Goal: Information Seeking & Learning: Learn about a topic

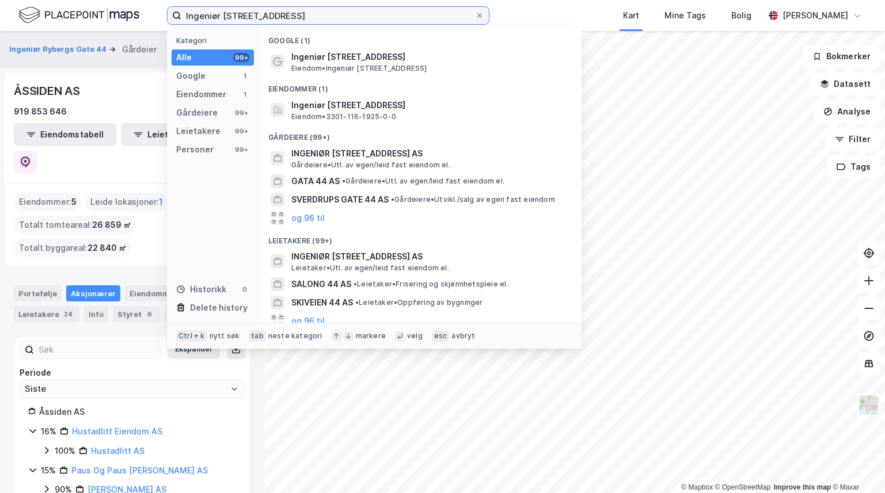
drag, startPoint x: 230, startPoint y: -6, endPoint x: 168, endPoint y: 0, distance: 63.0
click at [168, 0] on div "Ingeniør Rybergs gate 44 Kategori Alle 99+ Google 1 Eiendommer 1 Gårdeiere 99+ …" at bounding box center [442, 15] width 885 height 31
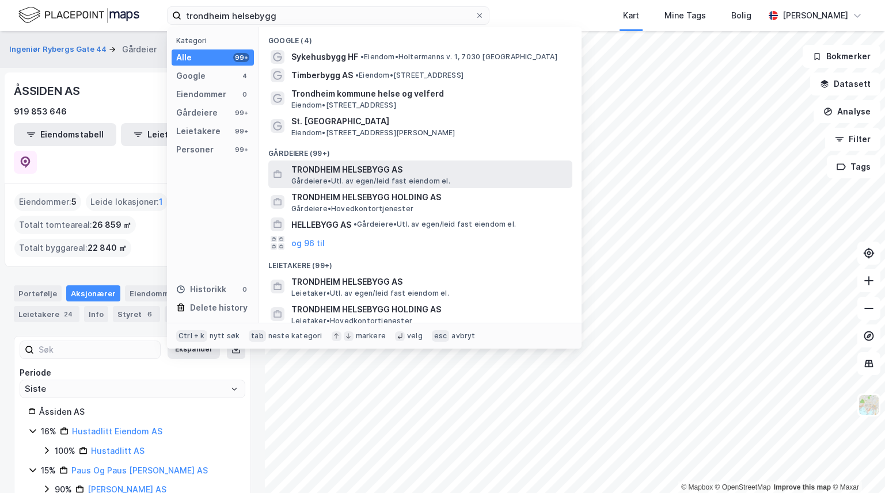
click at [347, 181] on span "Gårdeiere • Utl. av egen/leid fast eiendom el." at bounding box center [370, 181] width 159 height 9
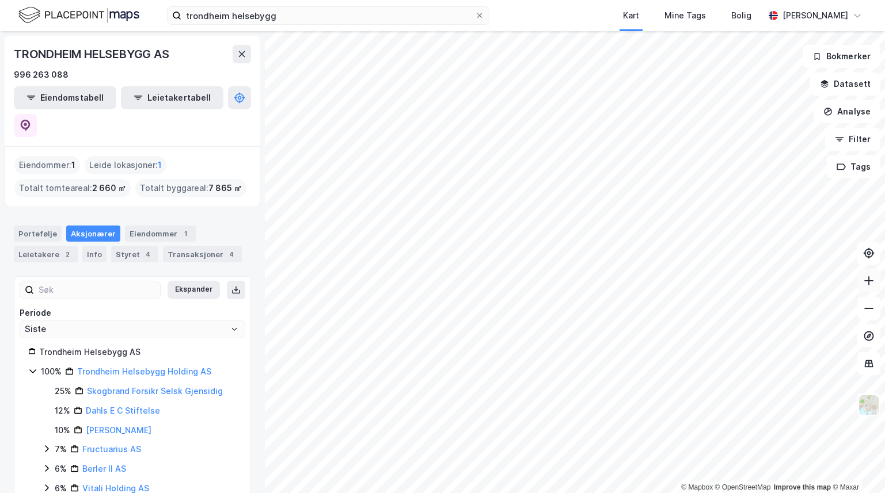
click at [869, 279] on icon at bounding box center [868, 280] width 1 height 9
click at [866, 313] on icon at bounding box center [869, 309] width 12 height 12
click at [868, 288] on button at bounding box center [868, 280] width 23 height 23
click at [864, 311] on icon at bounding box center [869, 309] width 12 height 12
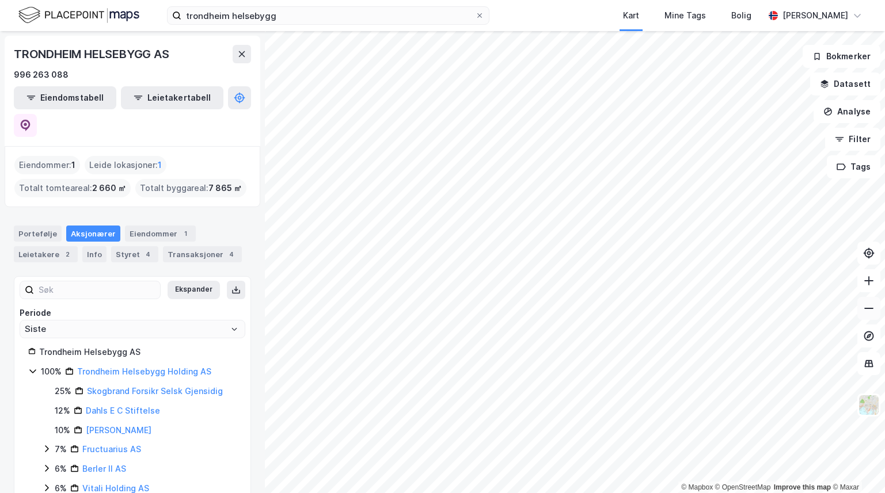
click at [864, 308] on icon at bounding box center [869, 309] width 12 height 12
click at [872, 282] on icon at bounding box center [869, 281] width 12 height 12
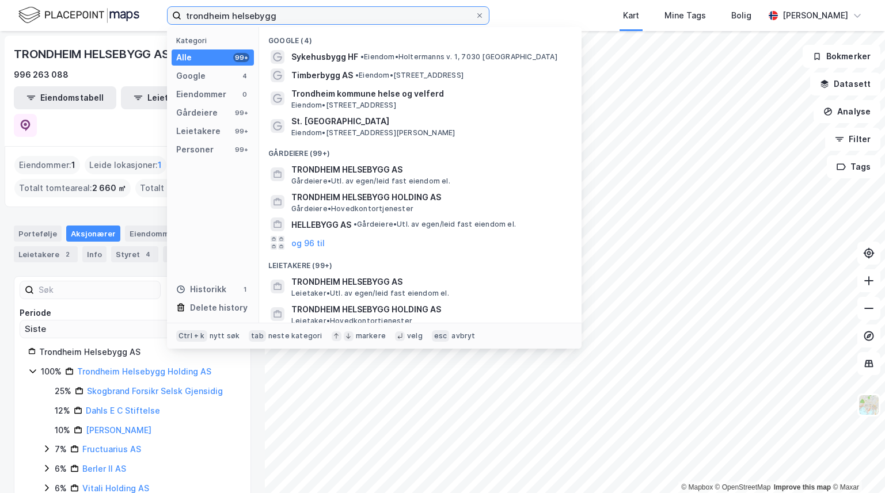
drag, startPoint x: 292, startPoint y: 18, endPoint x: 152, endPoint y: 16, distance: 140.5
click at [152, 16] on div "trondheim helsebygg Kategori Alle 99+ Google 4 Eiendommer 0 Gårdeiere 99+ Leiet…" at bounding box center [442, 15] width 885 height 31
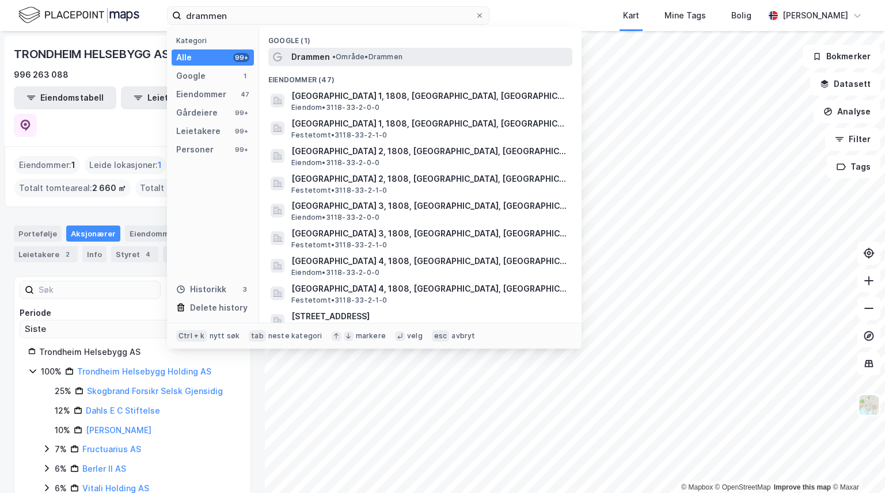
click at [335, 48] on div "Drammen • Område • [GEOGRAPHIC_DATA]" at bounding box center [420, 57] width 304 height 18
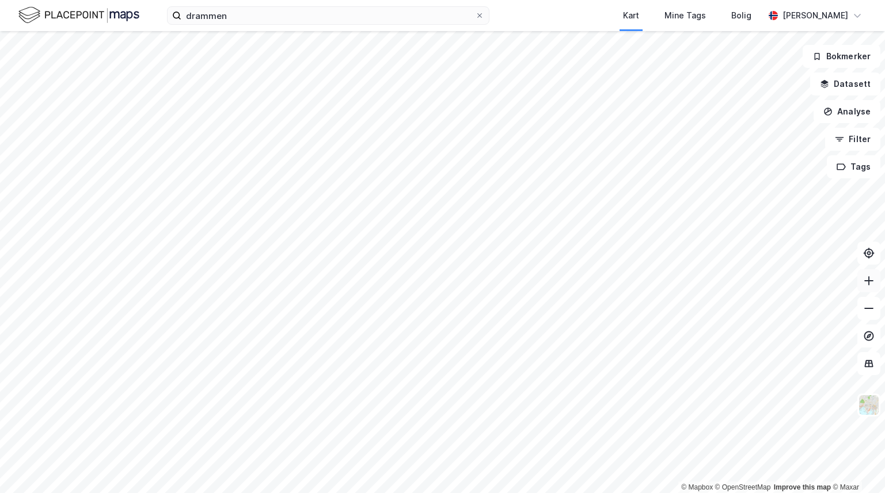
click at [870, 285] on icon at bounding box center [869, 281] width 12 height 12
click at [866, 282] on icon at bounding box center [869, 281] width 12 height 12
click at [866, 283] on icon at bounding box center [869, 281] width 12 height 12
click at [869, 286] on icon at bounding box center [869, 281] width 12 height 12
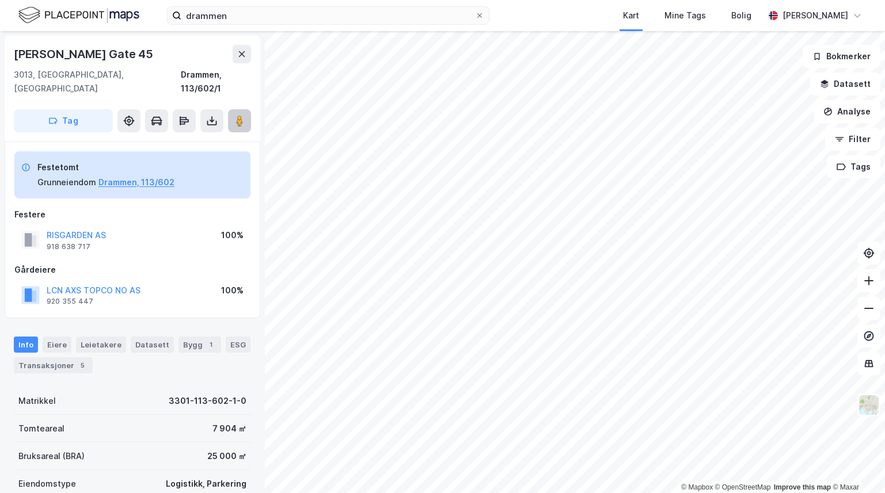
click at [242, 115] on image at bounding box center [239, 121] width 7 height 12
click at [239, 115] on image at bounding box center [239, 121] width 7 height 12
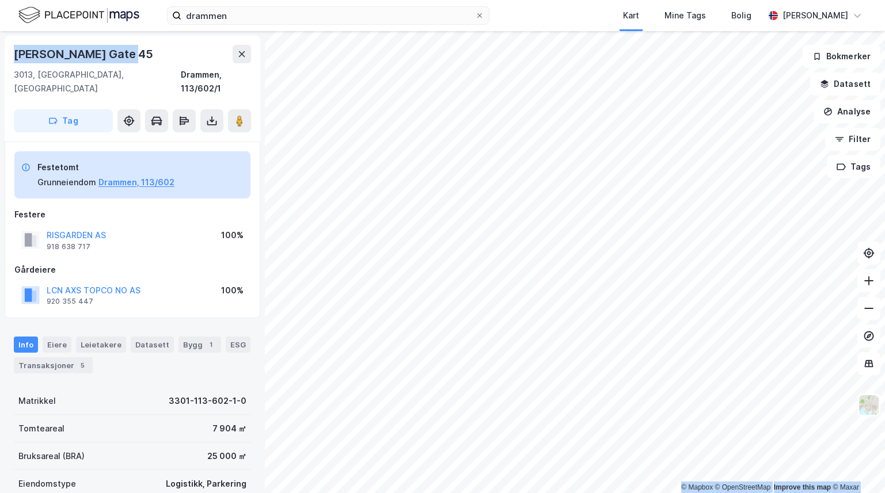
drag, startPoint x: 140, startPoint y: 54, endPoint x: -7, endPoint y: 37, distance: 147.7
click at [0, 37] on html "drammen Kart Mine Tags Bolig [PERSON_NAME] © Mapbox © OpenStreetMap Improve thi…" at bounding box center [442, 246] width 885 height 493
copy div "© Mapbox © OpenStreetMap Improve this map © Maxar Svend [STREET_ADDRESS]"
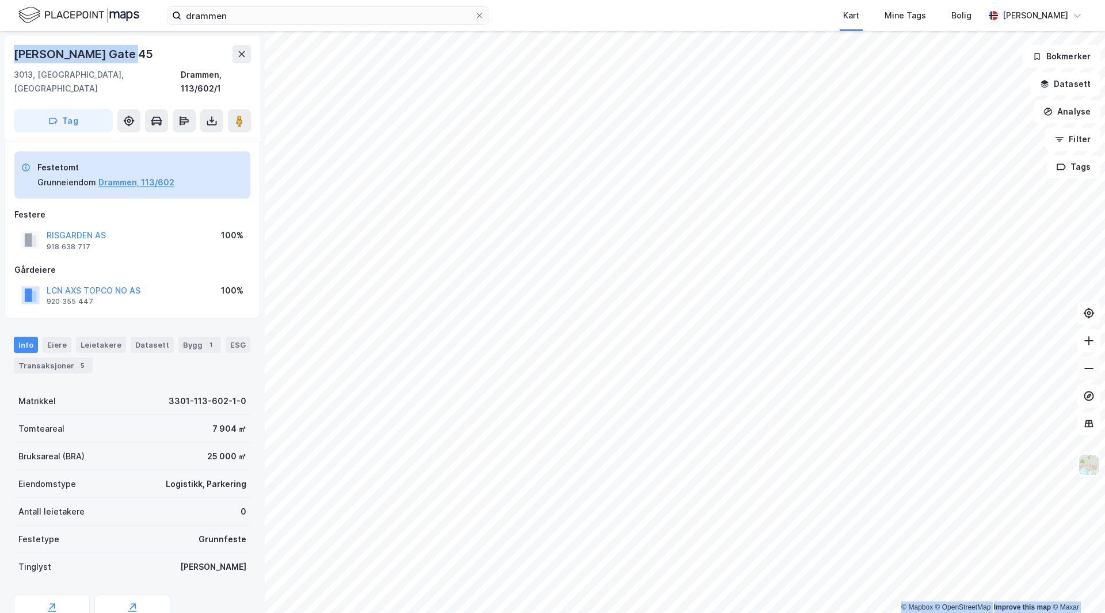
click at [884, 366] on icon at bounding box center [1089, 369] width 12 height 12
click at [0, 0] on button "LCN AXS TOPCO NO AS" at bounding box center [0, 0] width 0 height 0
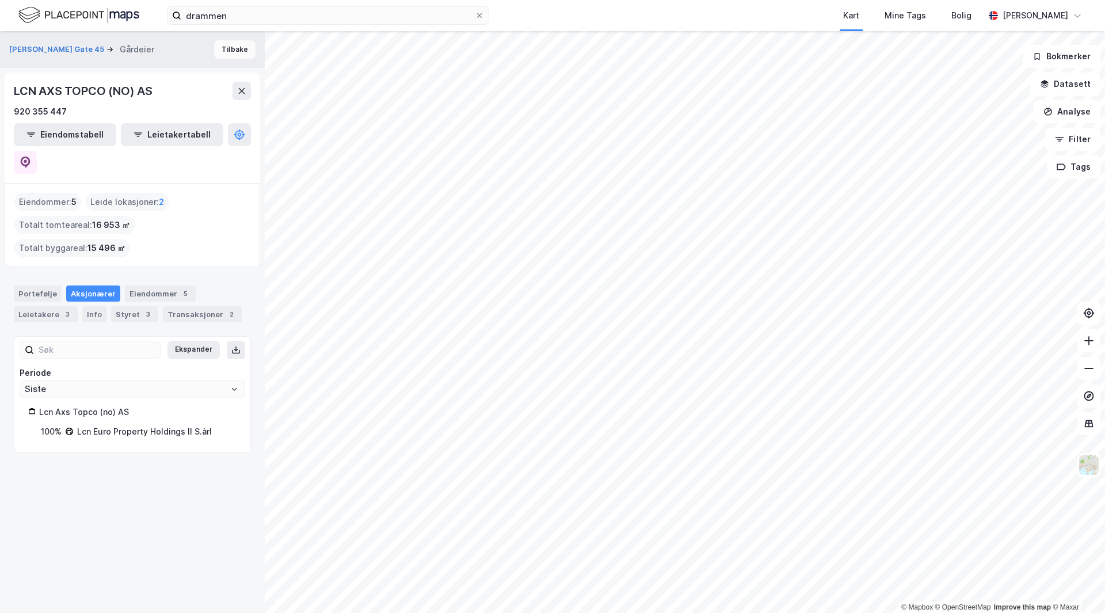
click at [225, 48] on button "Tilbake" at bounding box center [234, 49] width 41 height 18
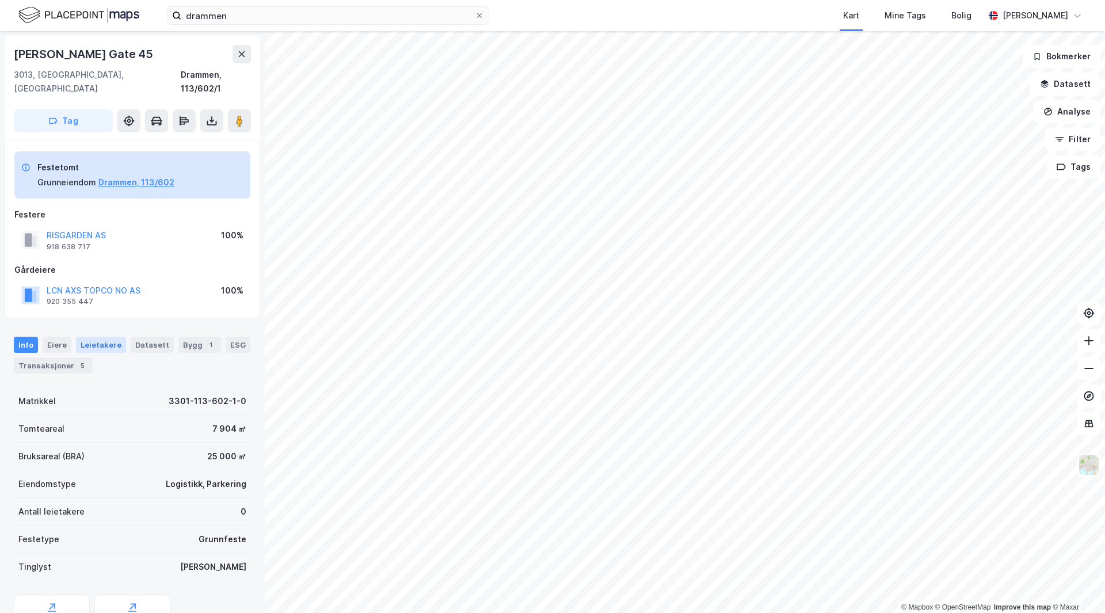
click at [93, 337] on div "Leietakere" at bounding box center [101, 345] width 50 height 16
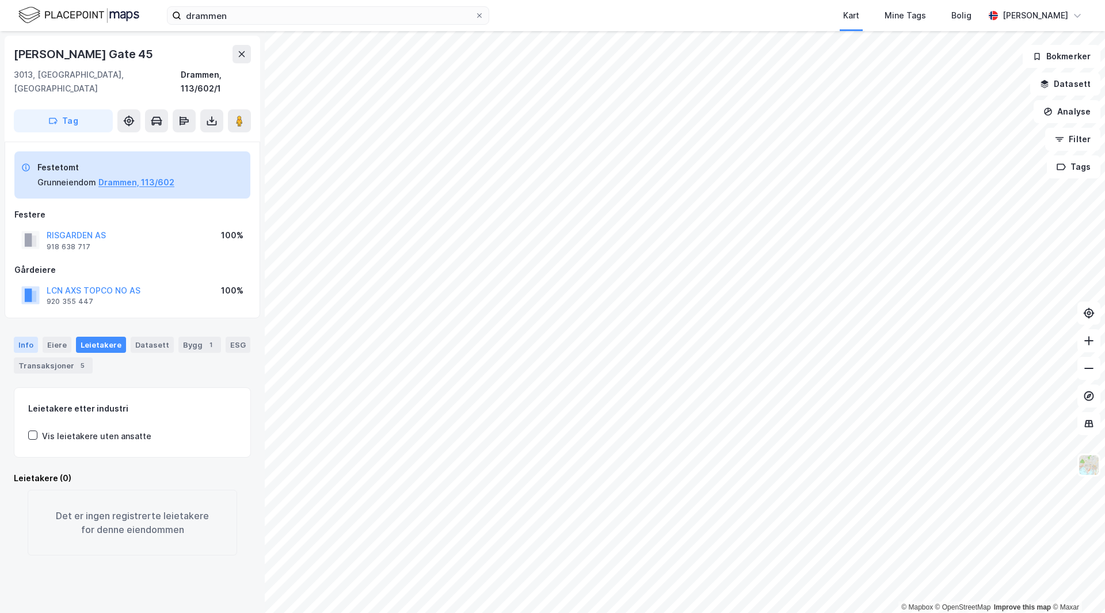
click at [24, 337] on div "Info" at bounding box center [26, 345] width 24 height 16
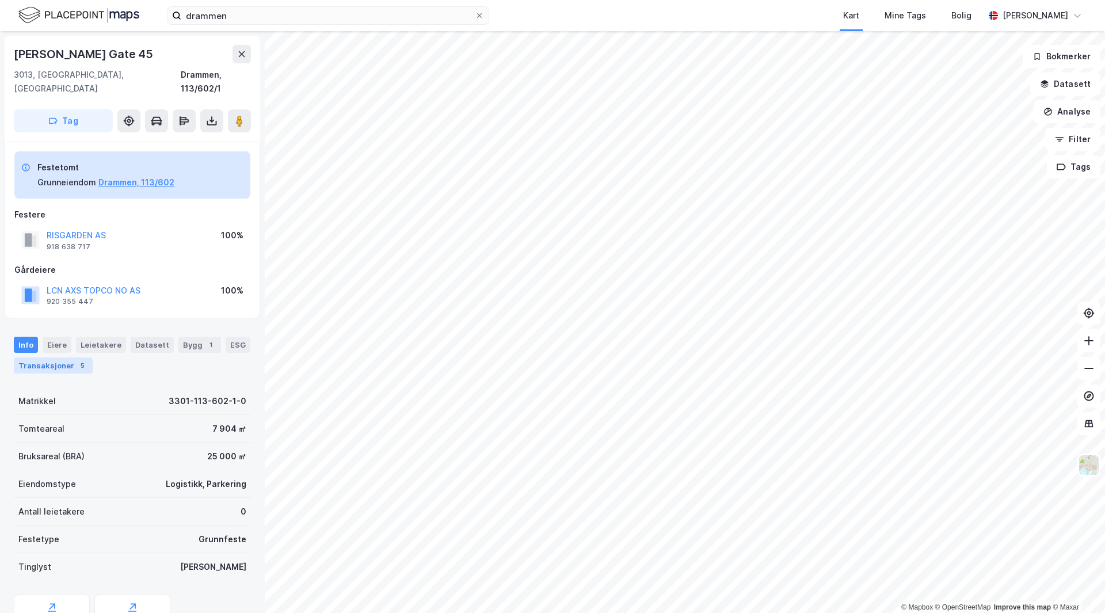
click at [69, 360] on div "Transaksjoner 5" at bounding box center [53, 365] width 79 height 16
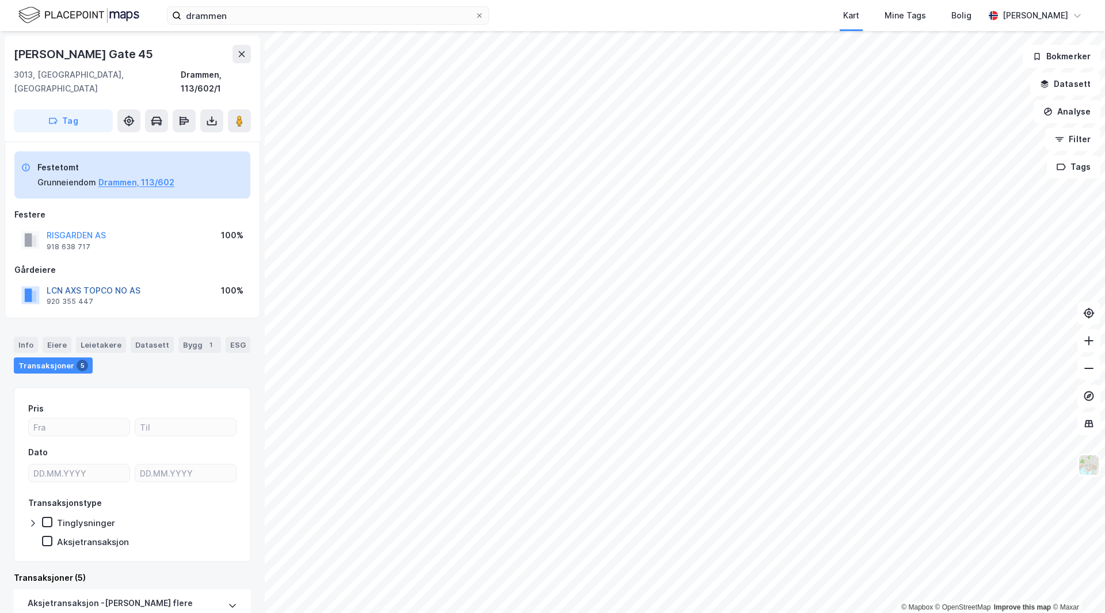
click at [0, 0] on button "LCN AXS TOPCO NO AS" at bounding box center [0, 0] width 0 height 0
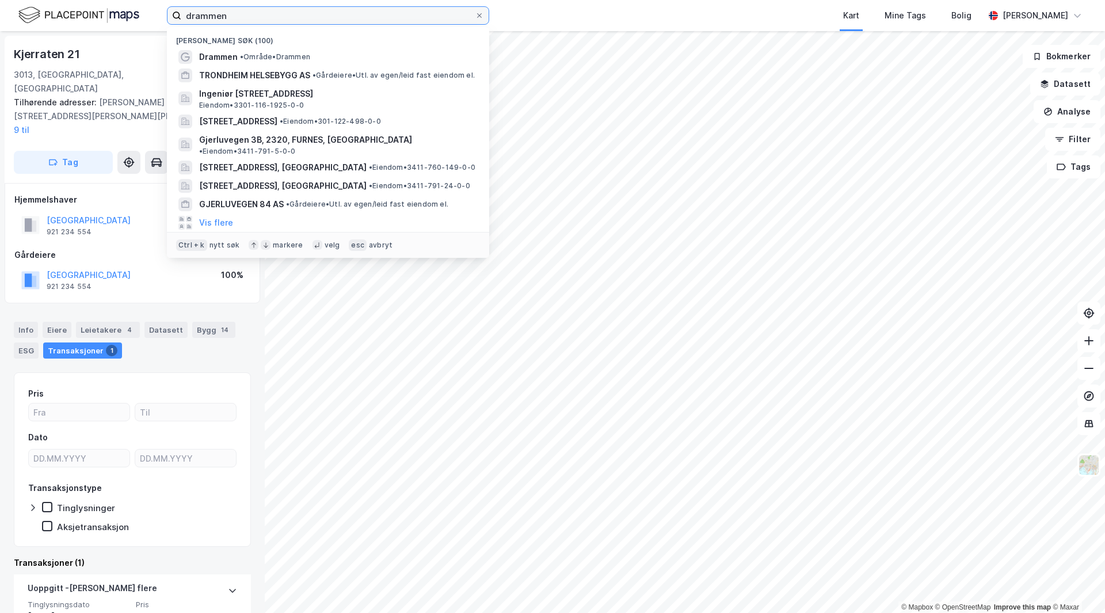
drag, startPoint x: 252, startPoint y: 15, endPoint x: 120, endPoint y: 0, distance: 132.7
click at [120, 0] on div "drammen Nylige søk (100) Drammen • Område • Drammen TRONDHEIM HELSEBYGG AS • Gå…" at bounding box center [552, 15] width 1105 height 31
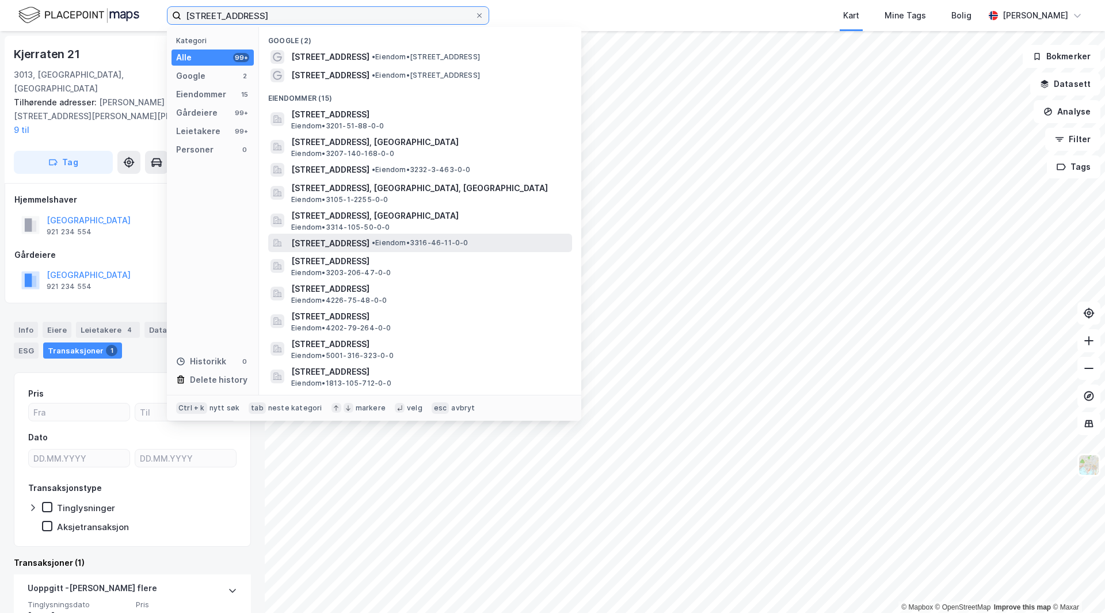
scroll to position [32, 0]
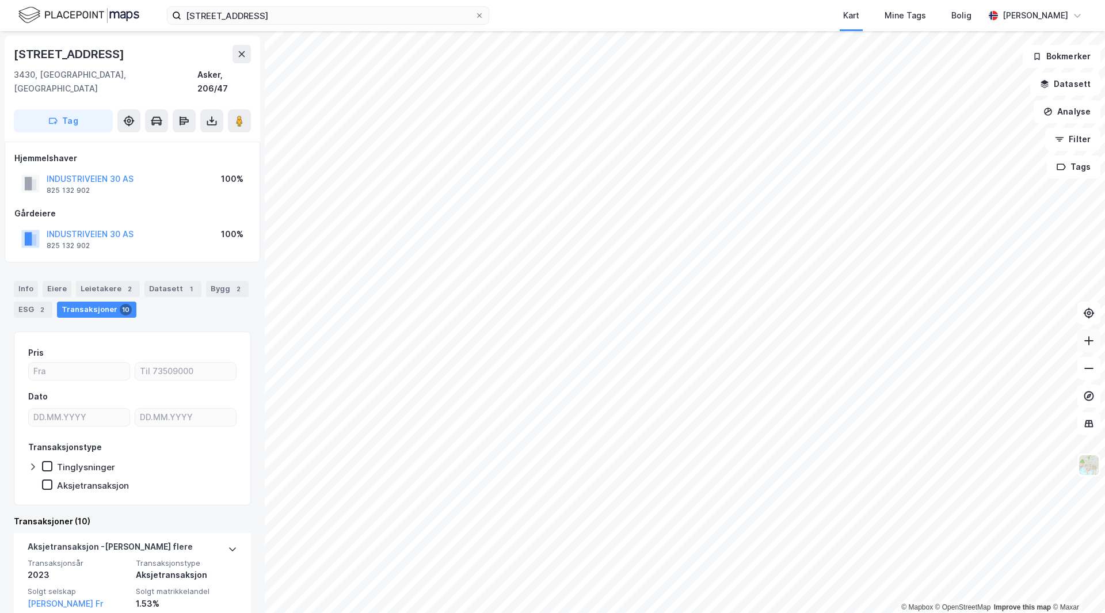
click at [884, 344] on icon at bounding box center [1089, 341] width 12 height 12
click at [884, 368] on icon at bounding box center [1089, 368] width 9 height 1
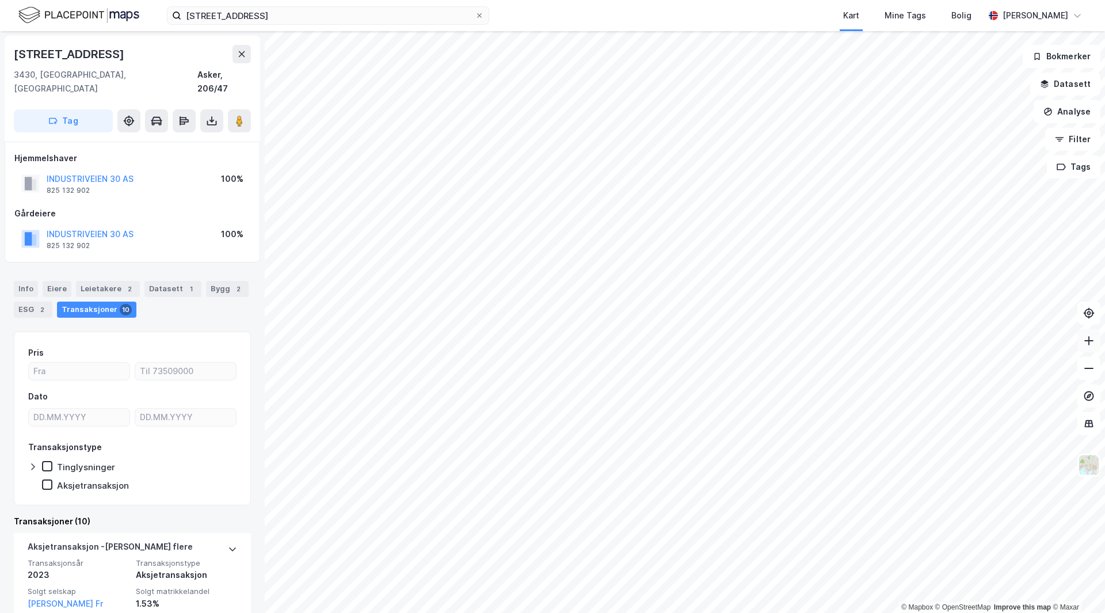
click at [884, 341] on icon at bounding box center [1089, 340] width 9 height 1
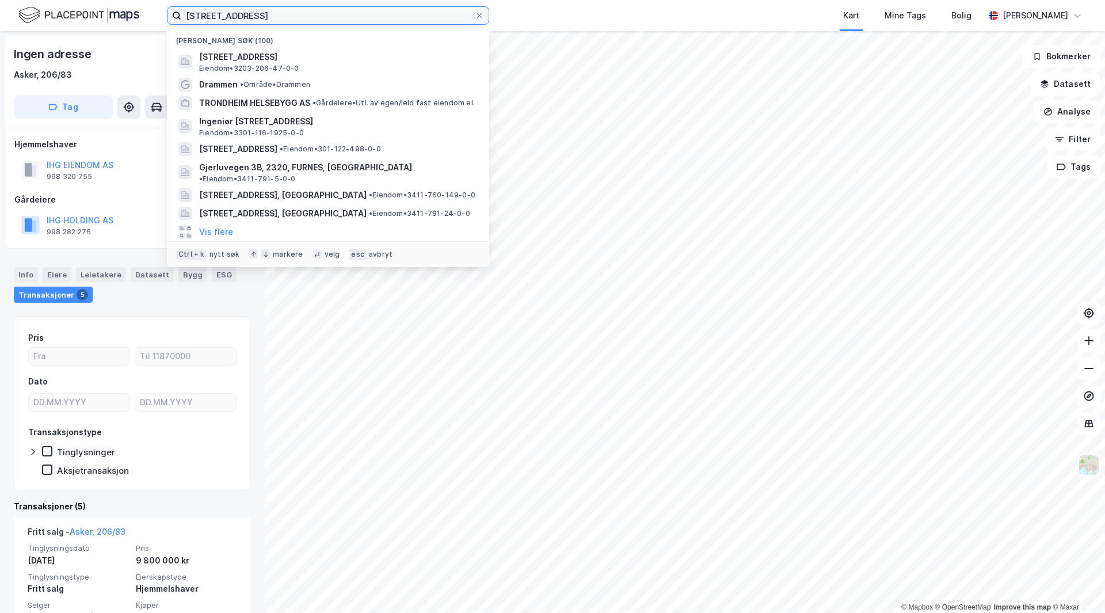
drag, startPoint x: 270, startPoint y: 17, endPoint x: 149, endPoint y: 3, distance: 122.2
click at [149, 3] on div "industriveien 30 Nylige søk (100) [STREET_ADDRESS], ASKER Eiendom • 3203-206-47…" at bounding box center [552, 15] width 1105 height 31
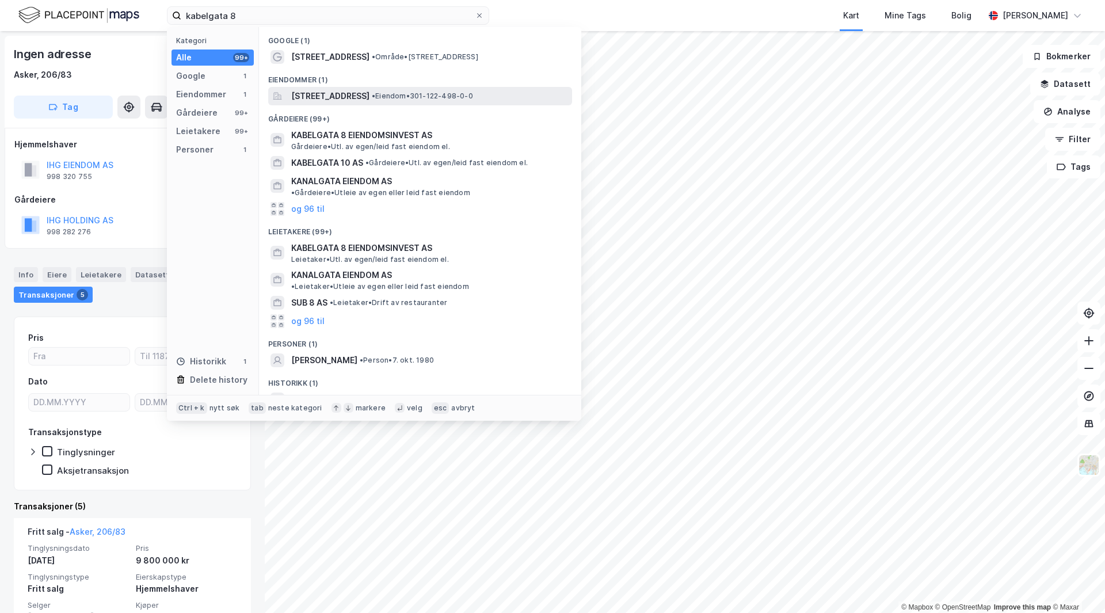
click at [370, 98] on span "[STREET_ADDRESS]" at bounding box center [330, 96] width 78 height 14
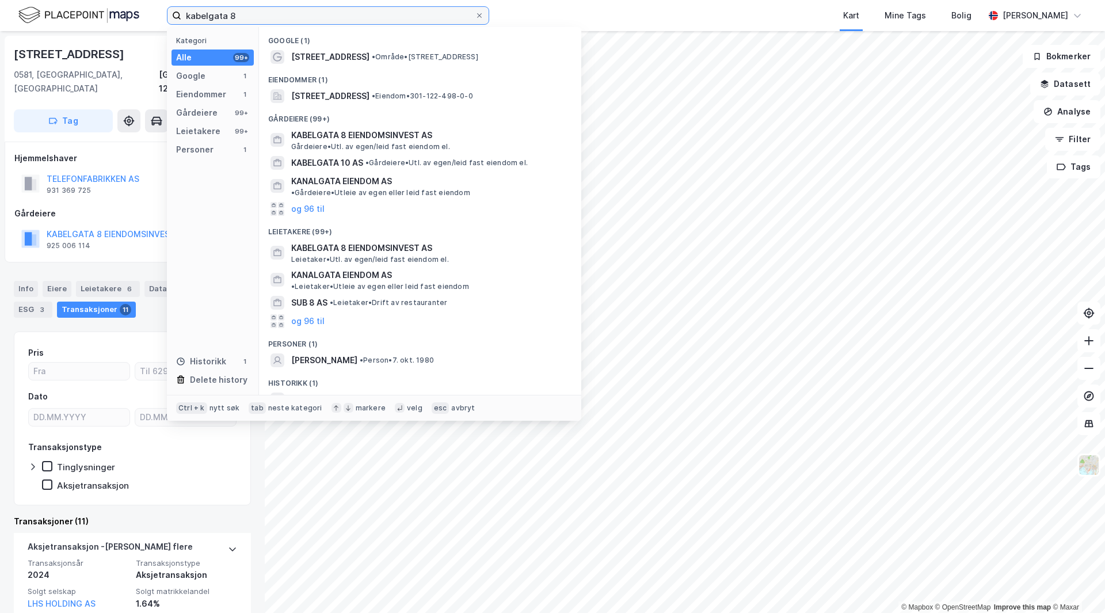
drag, startPoint x: 239, startPoint y: 20, endPoint x: 161, endPoint y: 13, distance: 78.6
click at [161, 13] on div "kabelgata 8 Kategori Alle 99+ Google 1 Eiendommer 1 Gårdeiere 99+ Leietakere 99…" at bounding box center [552, 15] width 1105 height 31
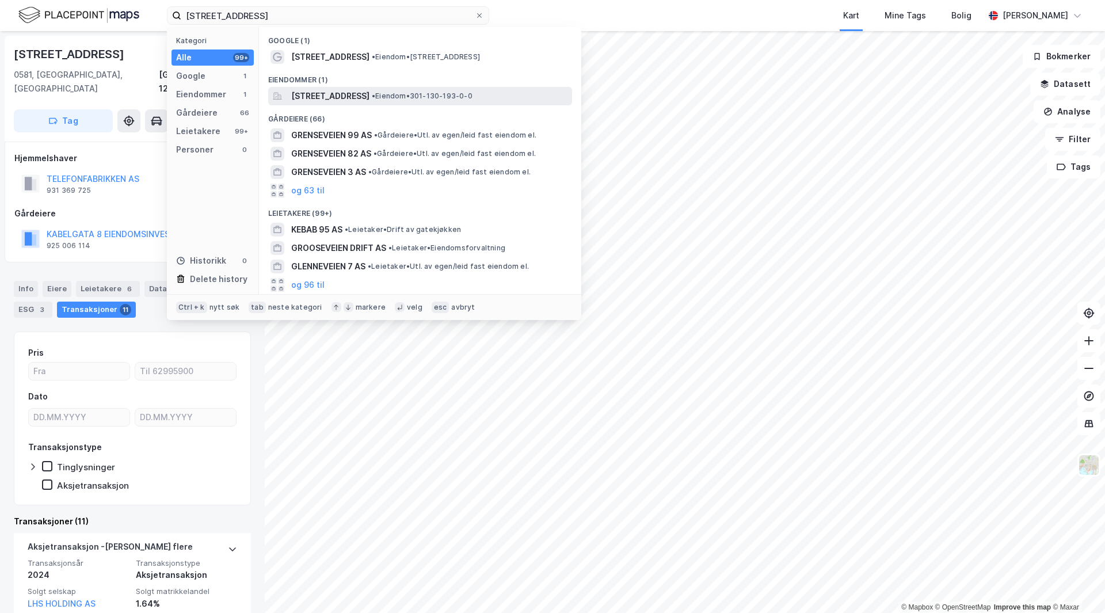
click at [370, 98] on span "[STREET_ADDRESS]" at bounding box center [330, 96] width 78 height 14
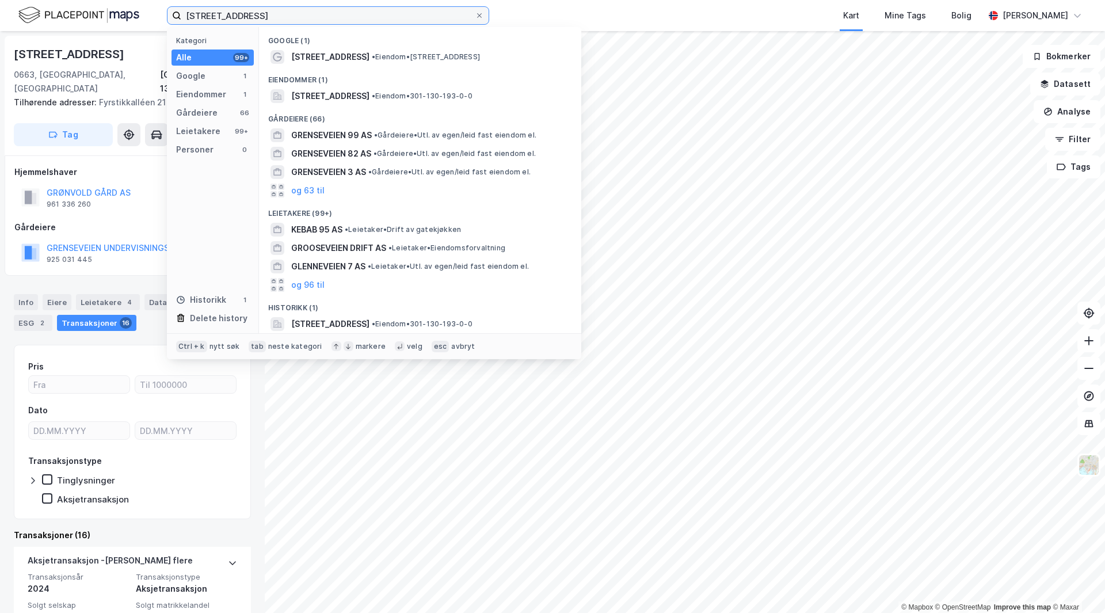
drag, startPoint x: 257, startPoint y: 16, endPoint x: 119, endPoint y: 8, distance: 138.4
click at [119, 8] on div "grenseveien 95 Kategori Alle 99+ Google 1 Eiendommer 1 Gårdeiere 66 Leietakere …" at bounding box center [552, 15] width 1105 height 31
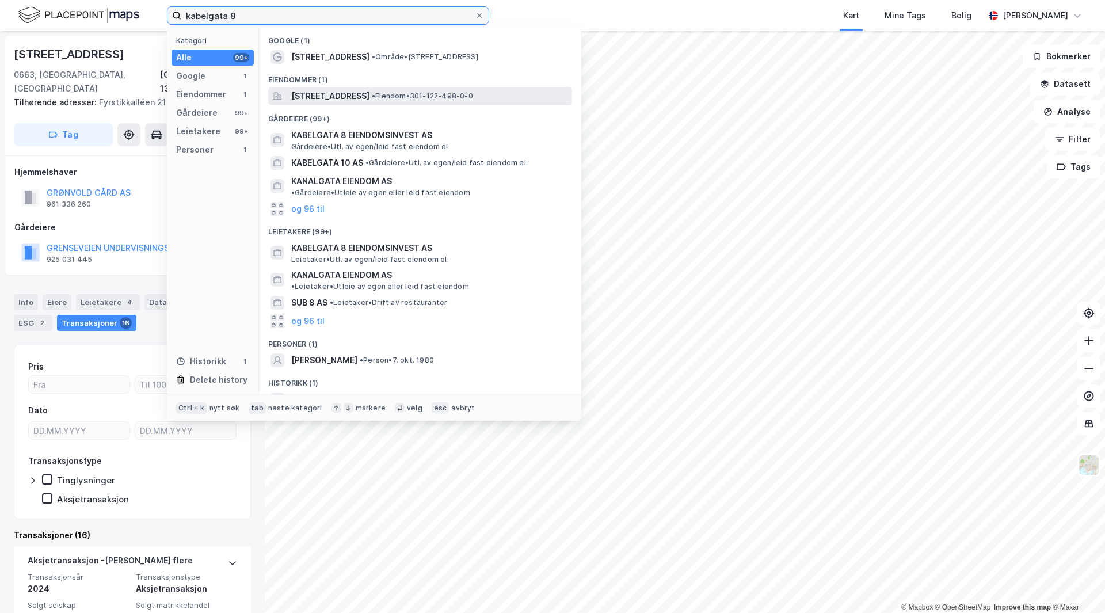
type input "kabelgata 8"
click at [340, 95] on span "[STREET_ADDRESS]" at bounding box center [330, 96] width 78 height 14
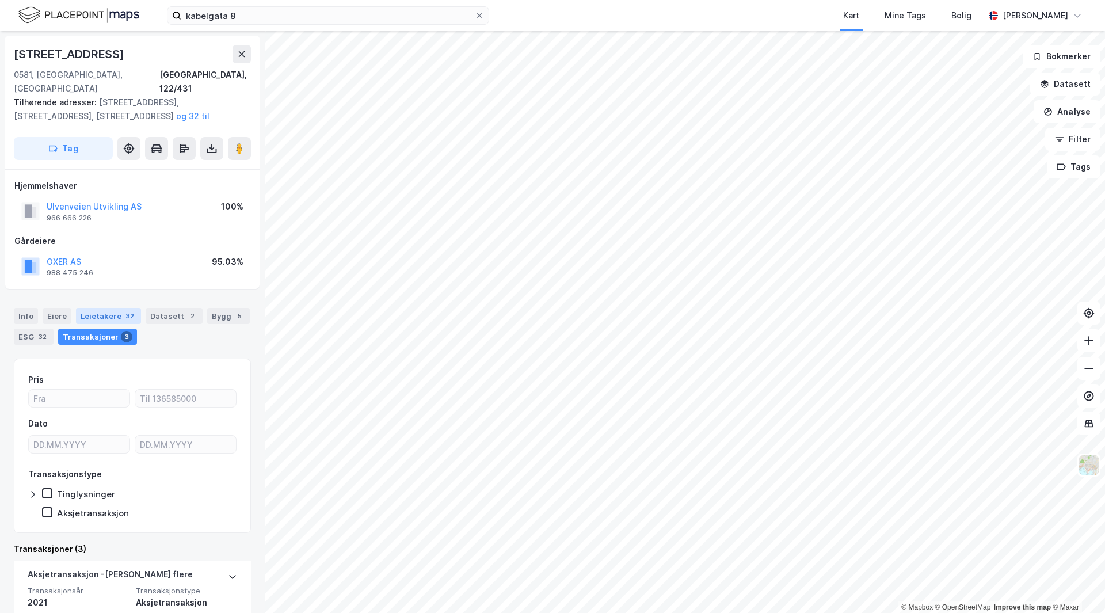
click at [104, 308] on div "Leietakere 32" at bounding box center [108, 316] width 65 height 16
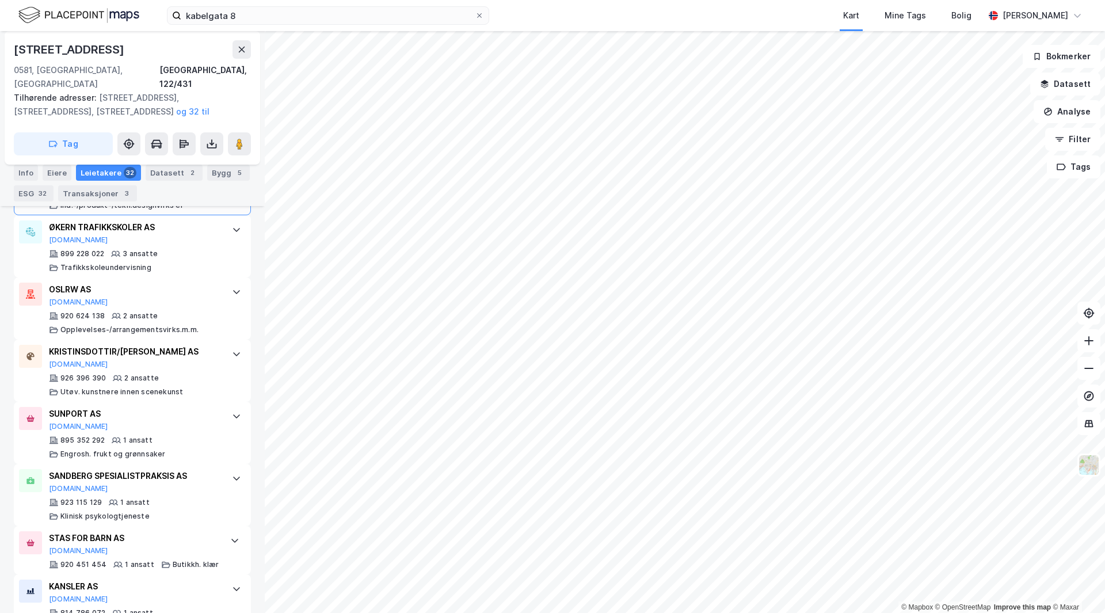
scroll to position [2072, 0]
